Goal: Task Accomplishment & Management: Use online tool/utility

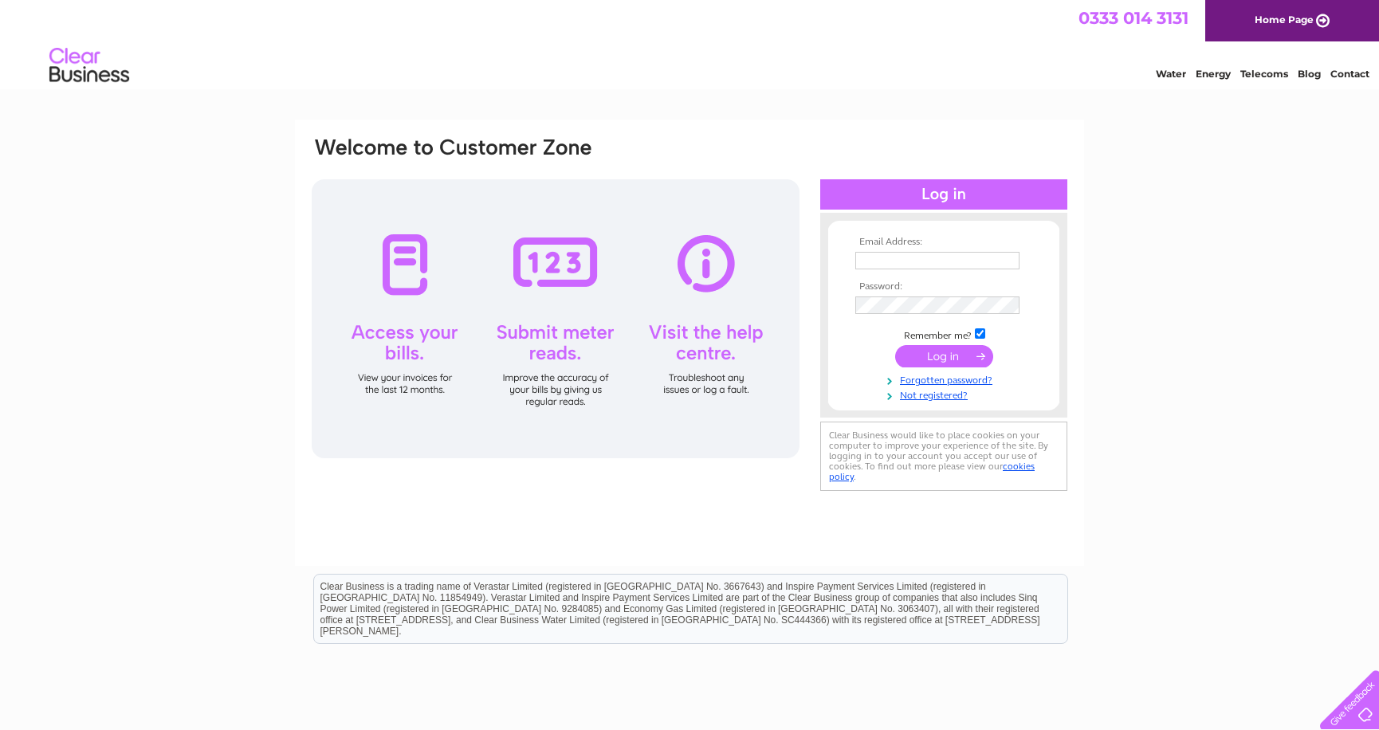
click at [905, 260] on input "text" at bounding box center [937, 261] width 164 height 18
type input "office@axbridgeaccountancy.co.uk"
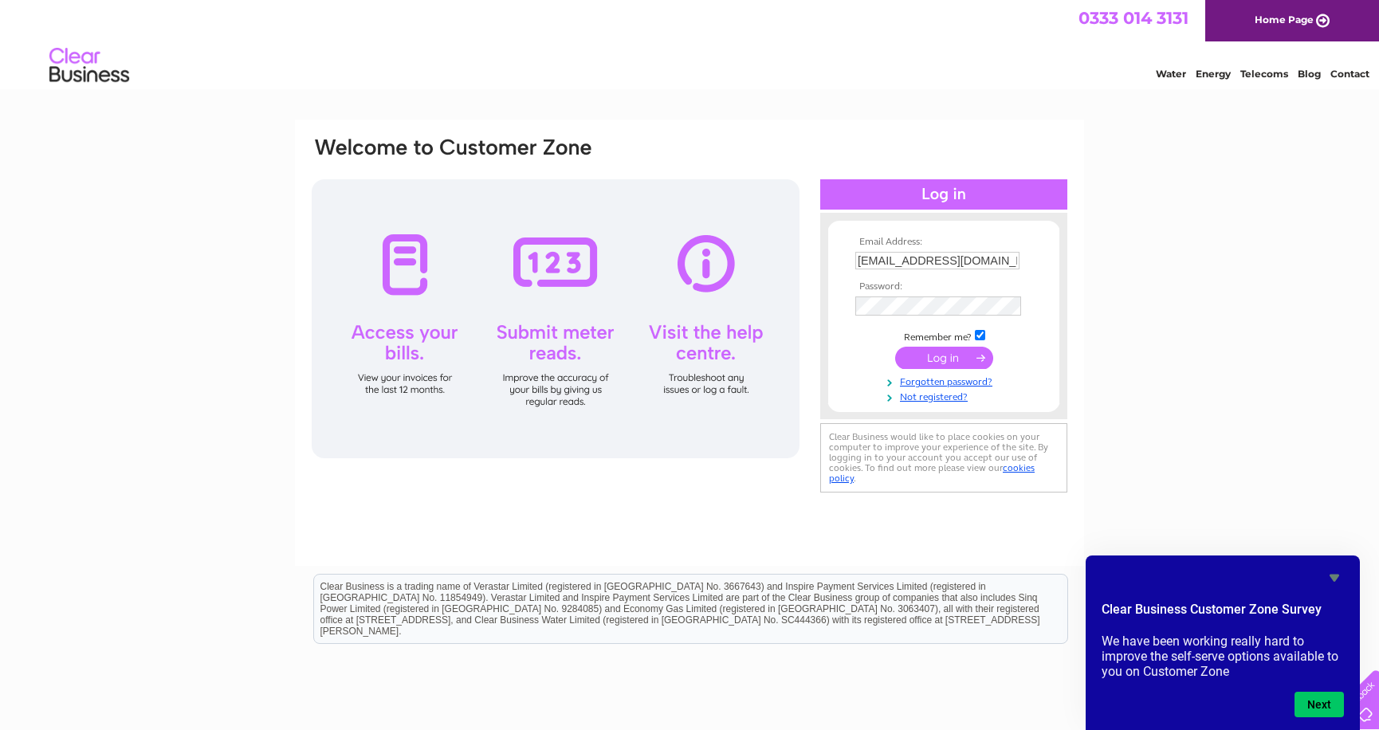
click at [942, 355] on input "submit" at bounding box center [944, 358] width 98 height 22
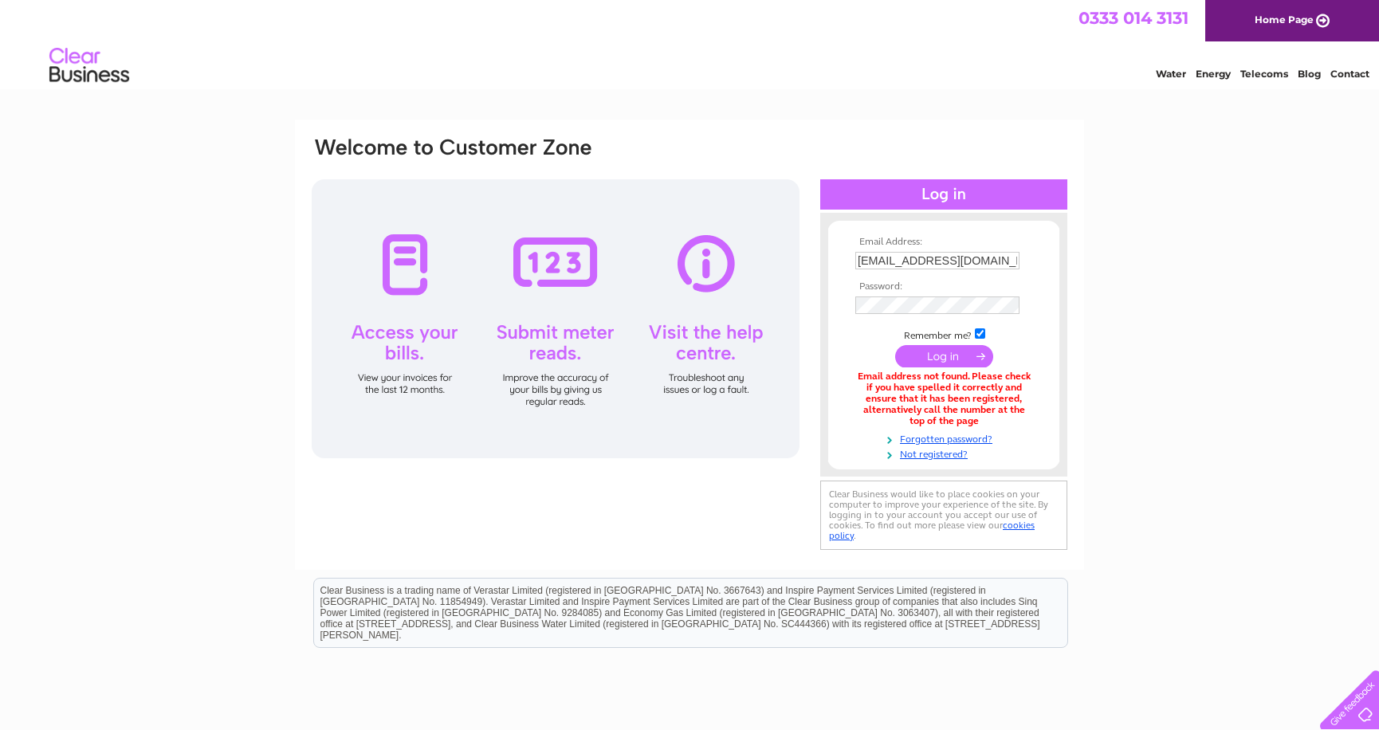
click at [967, 254] on input "office@axbridgeaccountancy.co.uk" at bounding box center [937, 261] width 164 height 18
drag, startPoint x: 886, startPoint y: 260, endPoint x: 895, endPoint y: 258, distance: 9.7
click at [887, 260] on input "office@axbridgeaccountancy.co.uk" at bounding box center [938, 261] width 166 height 19
type input "carl@axbridgeaccountancy.co.uk"
click at [942, 356] on input "submit" at bounding box center [944, 358] width 98 height 22
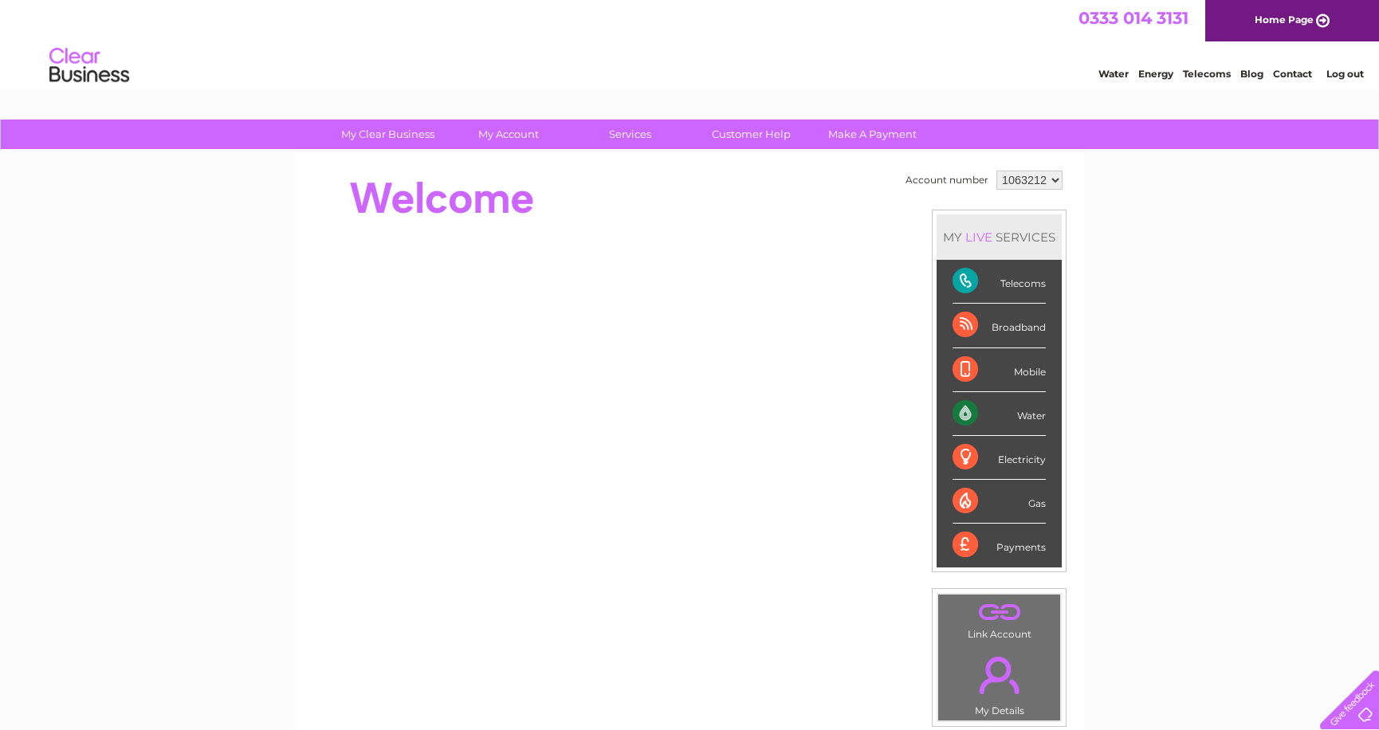
click at [1033, 415] on div "Water" at bounding box center [999, 414] width 93 height 44
click at [969, 419] on div "Water" at bounding box center [999, 414] width 93 height 44
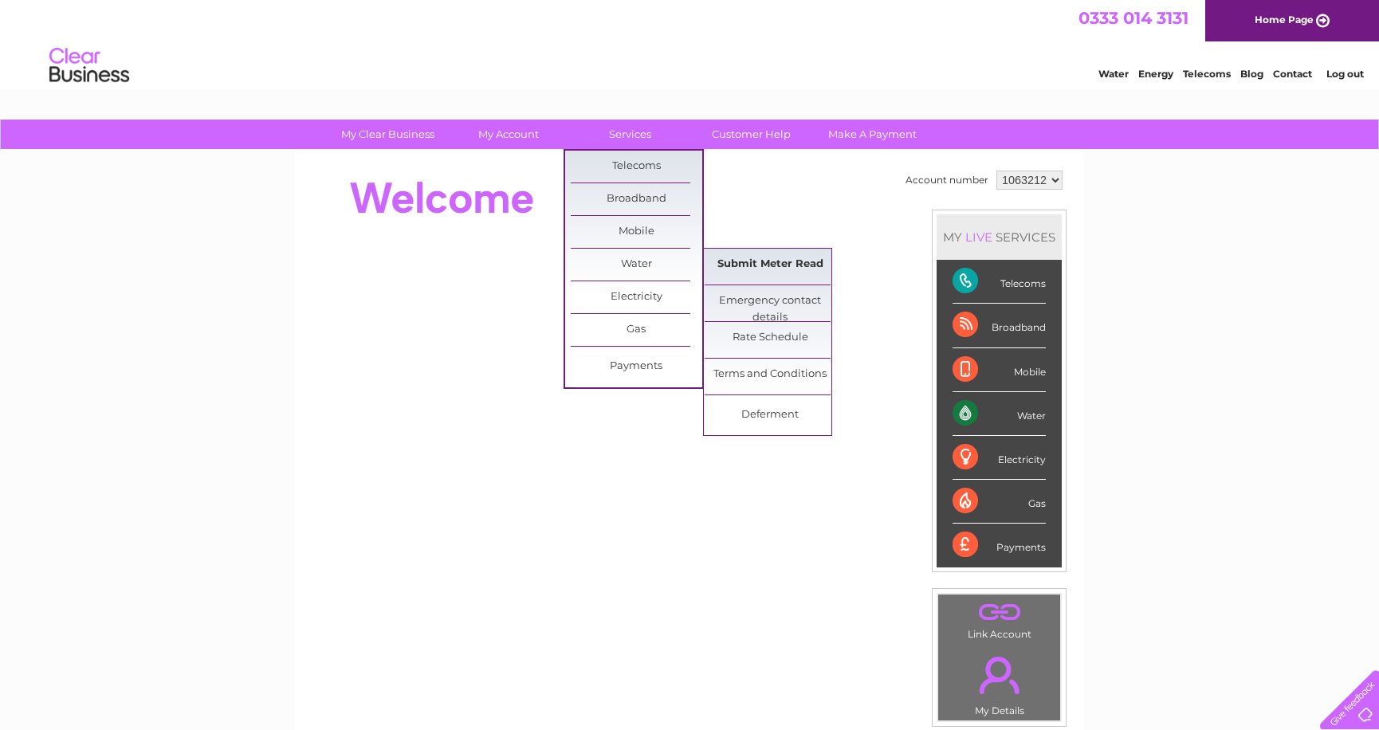
click at [798, 262] on link "Submit Meter Read" at bounding box center [771, 265] width 132 height 32
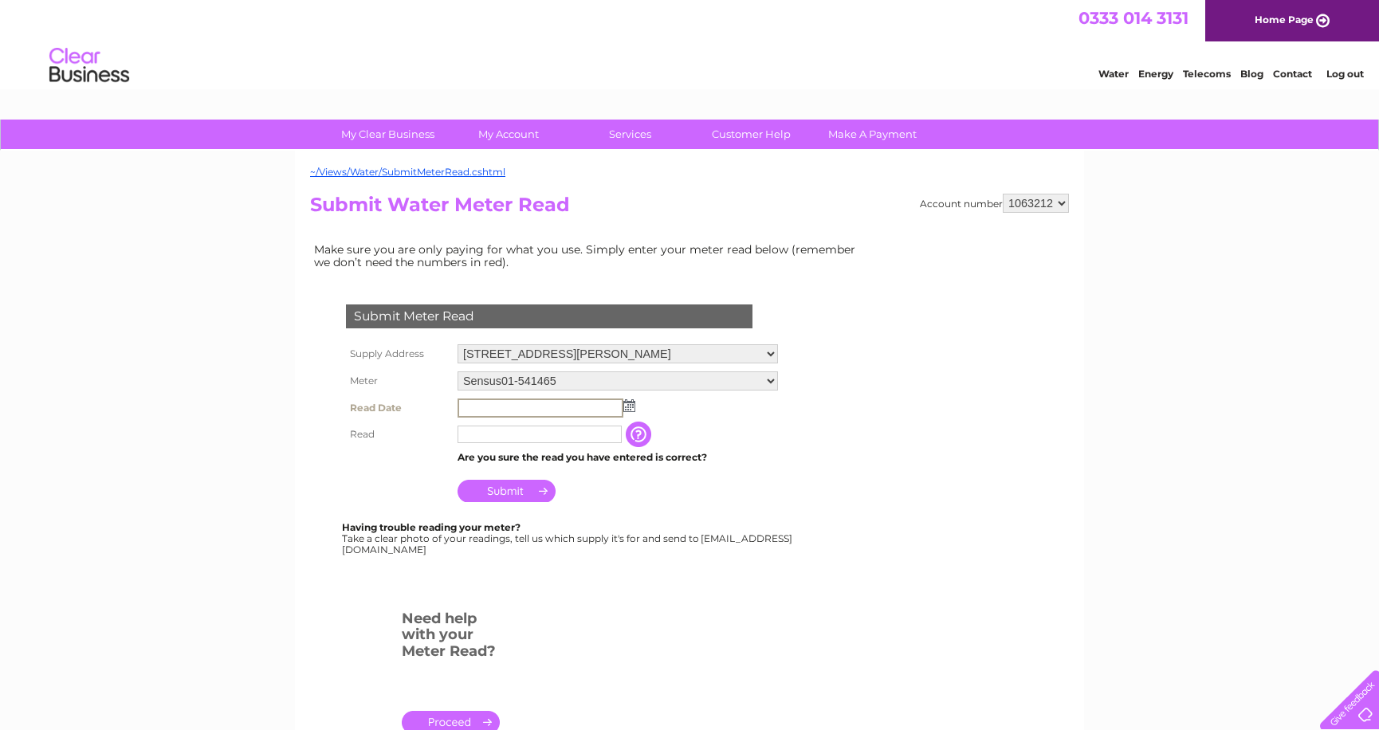
click at [508, 403] on input "text" at bounding box center [541, 408] width 166 height 19
click at [635, 404] on td at bounding box center [618, 408] width 328 height 26
click at [631, 405] on img at bounding box center [628, 405] width 12 height 13
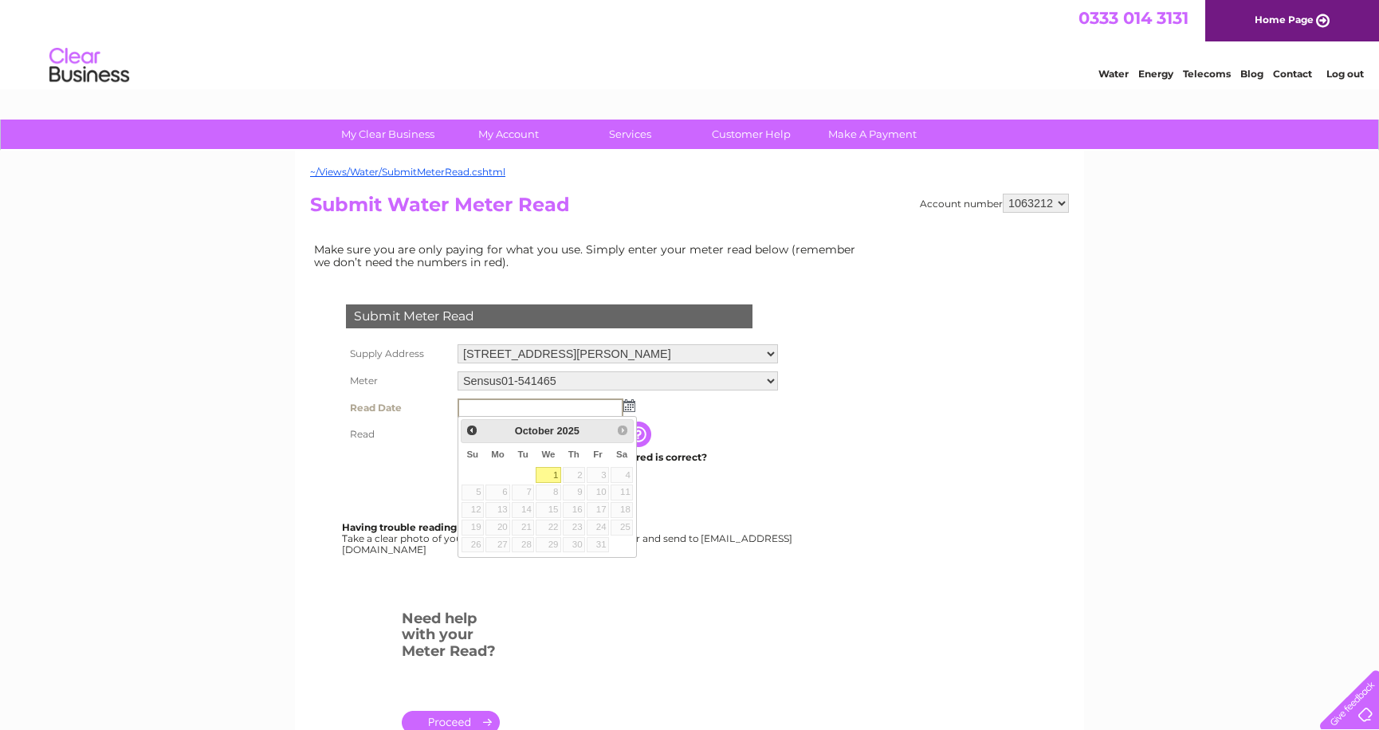
click at [544, 472] on link "1" at bounding box center [549, 475] width 26 height 16
type input "2025/10/01"
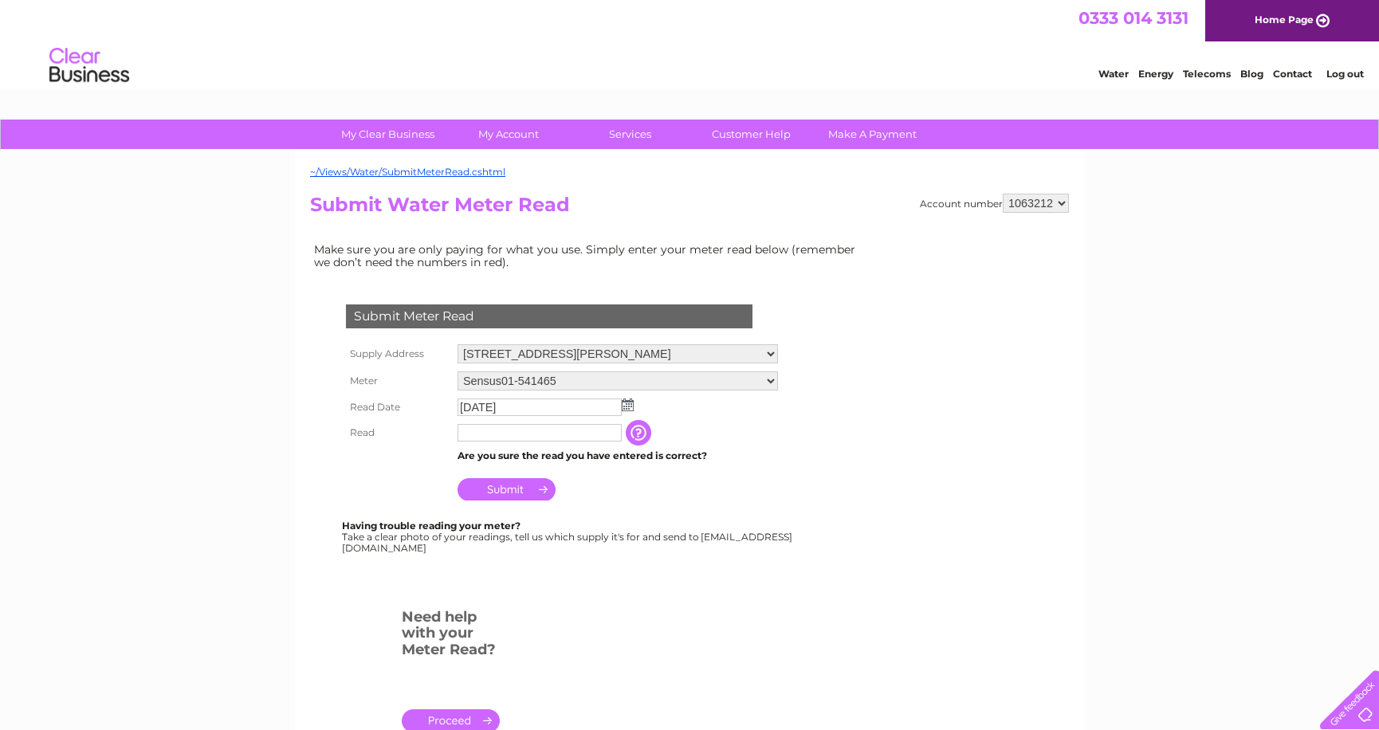
click at [510, 431] on input "text" at bounding box center [540, 433] width 164 height 18
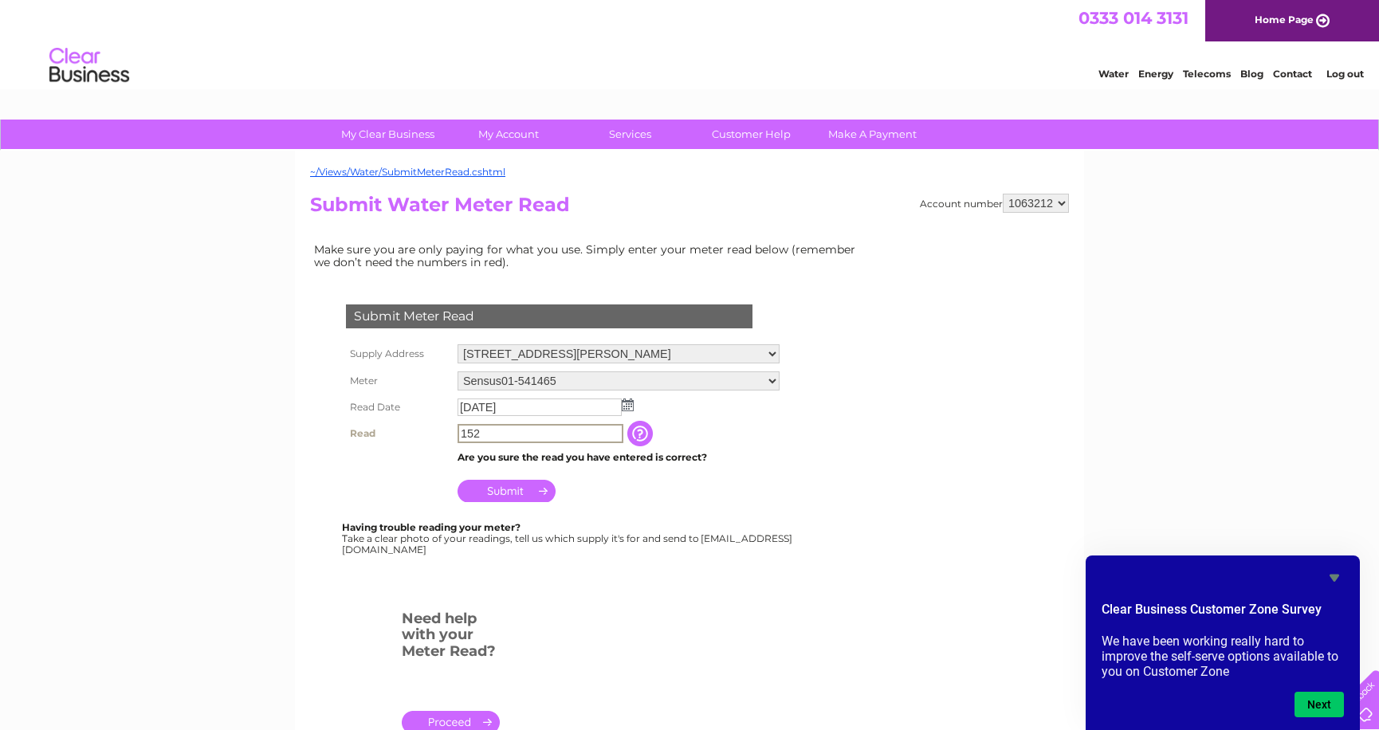
type input "152"
click at [519, 496] on input "Submit" at bounding box center [507, 491] width 98 height 22
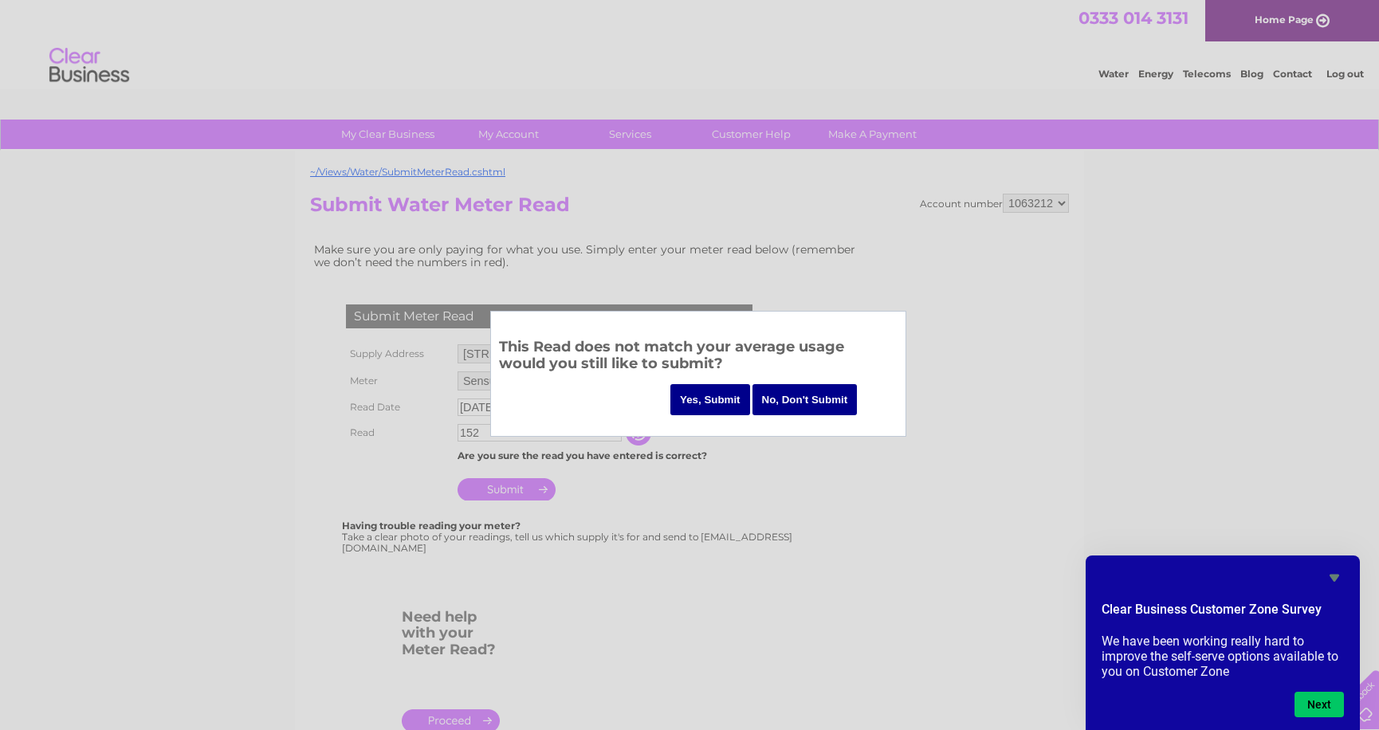
click at [707, 395] on input "Yes, Submit" at bounding box center [711, 399] width 80 height 31
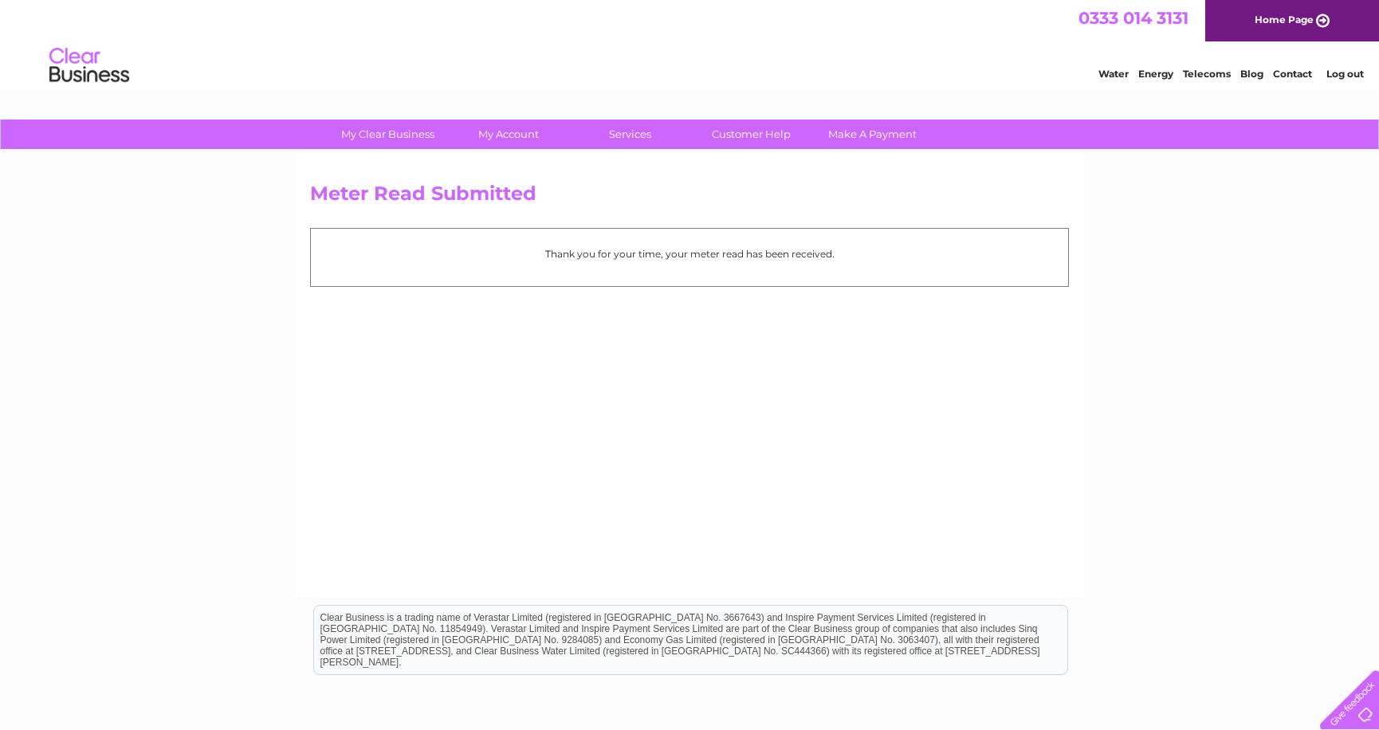
click at [1358, 73] on link "Log out" at bounding box center [1345, 74] width 37 height 12
